Goal: Transaction & Acquisition: Book appointment/travel/reservation

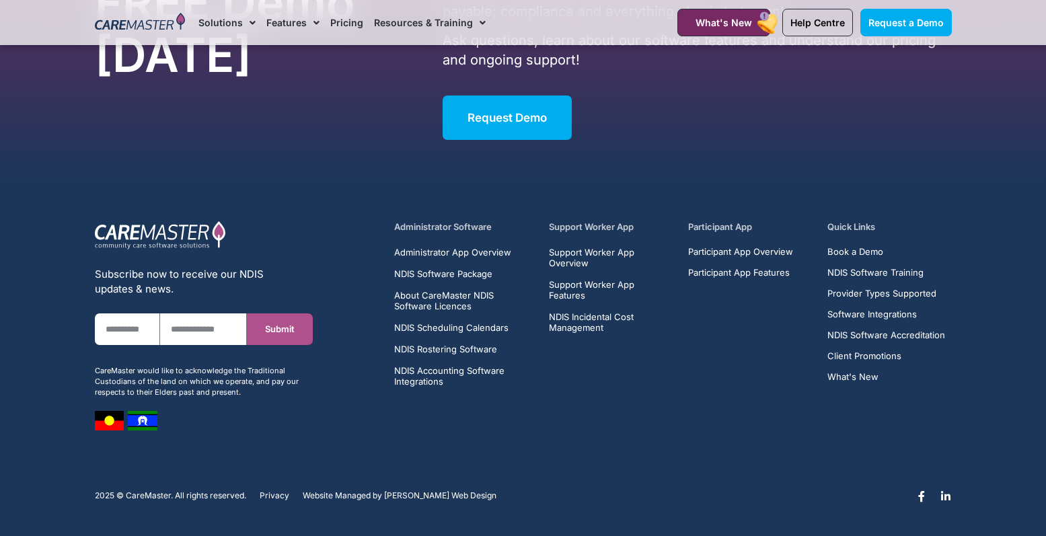
scroll to position [1747, 0]
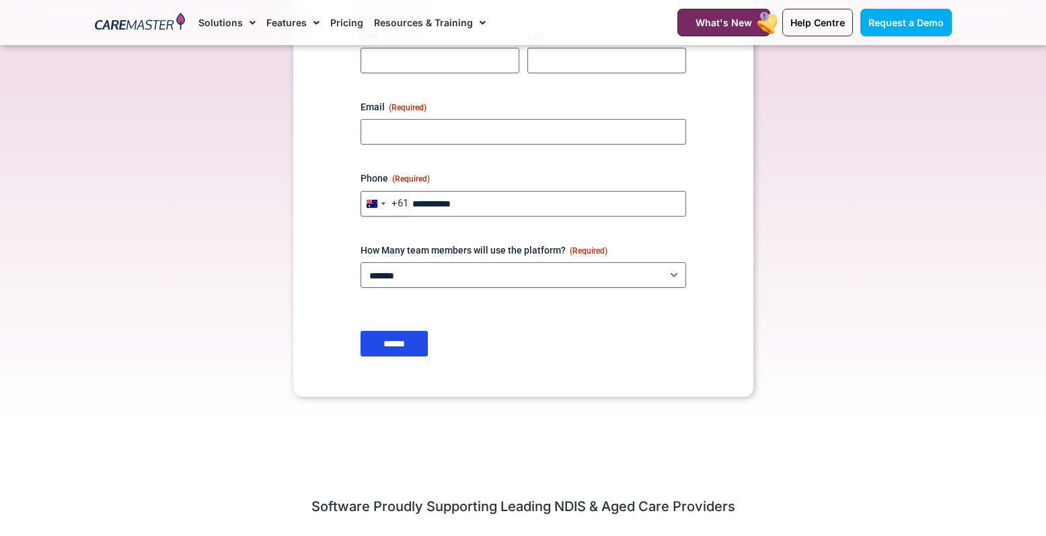
scroll to position [8, 0]
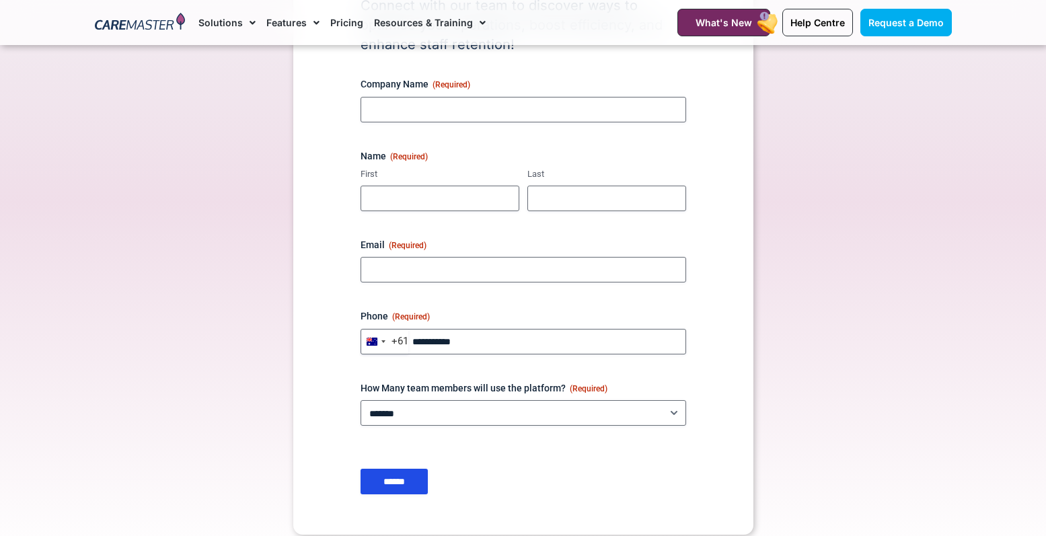
scroll to position [250, 0]
